Goal: Navigation & Orientation: Find specific page/section

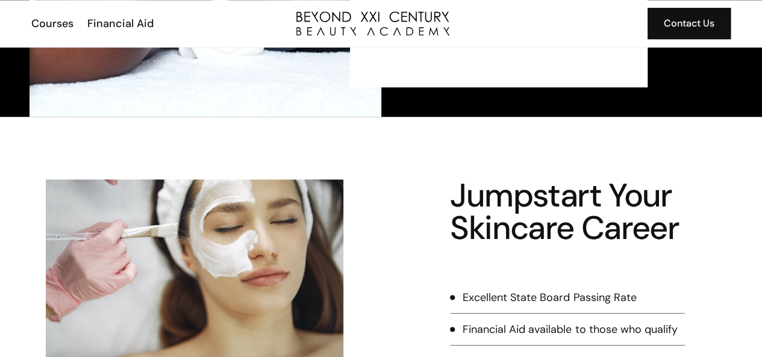
scroll to position [353, 0]
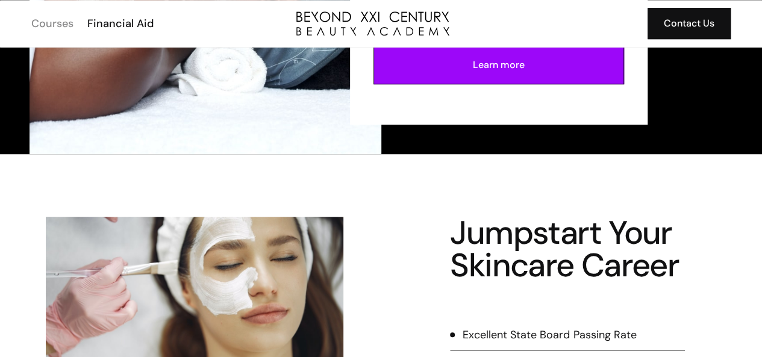
click at [54, 28] on div "Courses" at bounding box center [52, 24] width 42 height 16
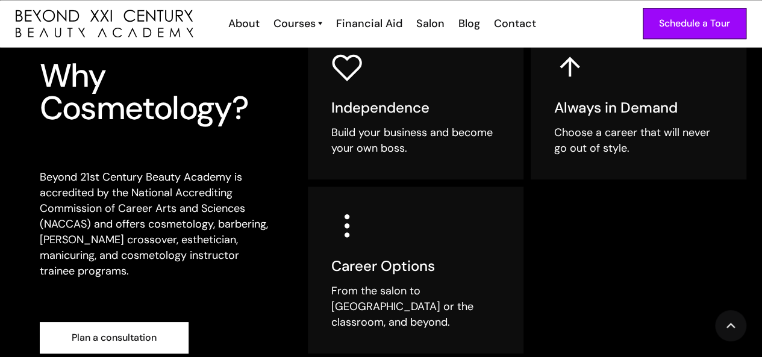
scroll to position [341, 0]
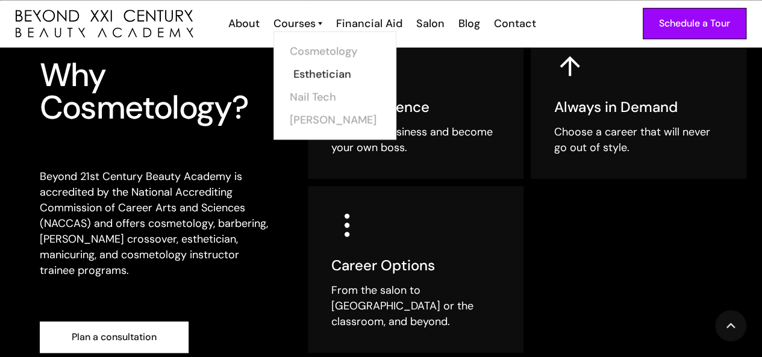
click at [305, 70] on link "Esthetician" at bounding box center [338, 74] width 90 height 23
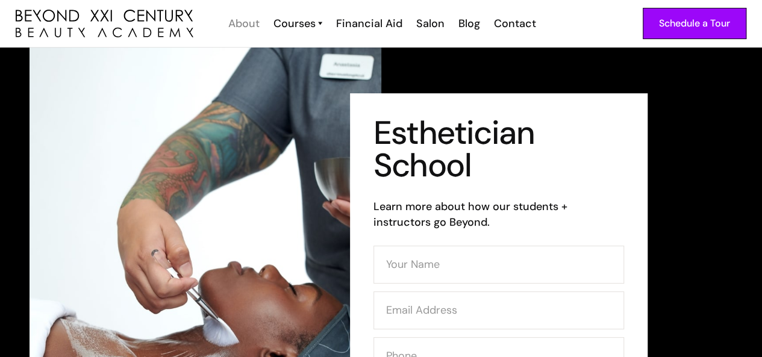
click at [248, 22] on div "About" at bounding box center [243, 24] width 31 height 16
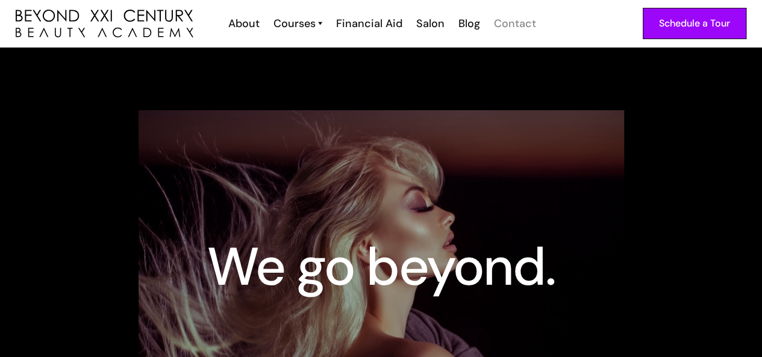
click at [509, 25] on div "Contact" at bounding box center [515, 24] width 42 height 16
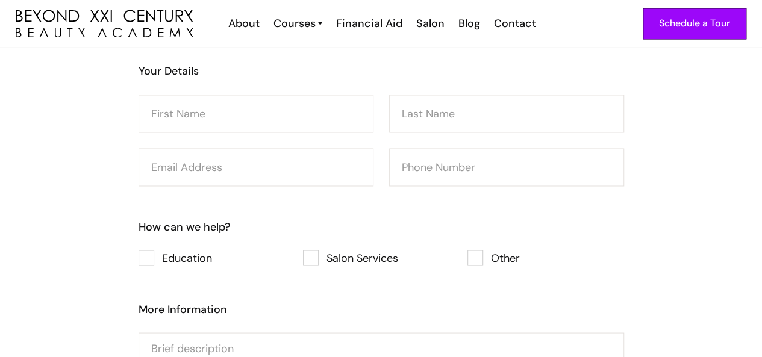
scroll to position [953, 0]
